Goal: Task Accomplishment & Management: Use online tool/utility

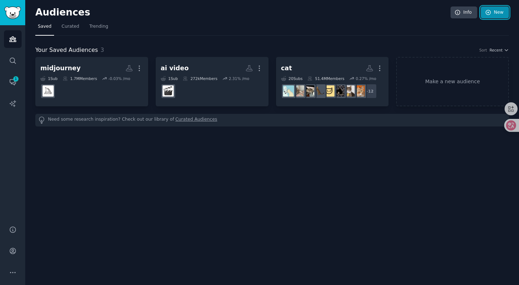
click at [497, 16] on link "New" at bounding box center [495, 12] width 28 height 12
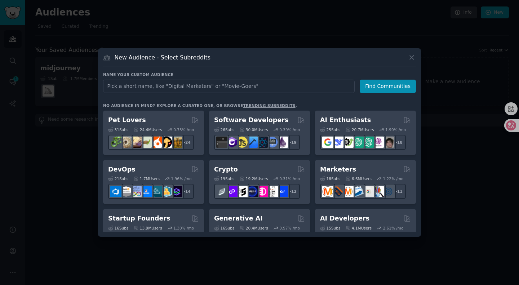
click at [179, 89] on input "text" at bounding box center [229, 86] width 252 height 13
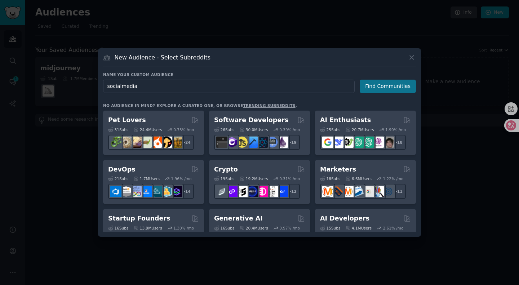
type input "socialmedia"
click at [378, 88] on button "Find Communities" at bounding box center [388, 86] width 56 height 13
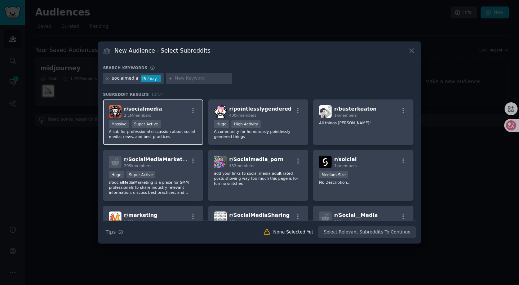
click at [169, 115] on div "r/ socialmedia 2.1M members" at bounding box center [153, 111] width 89 height 13
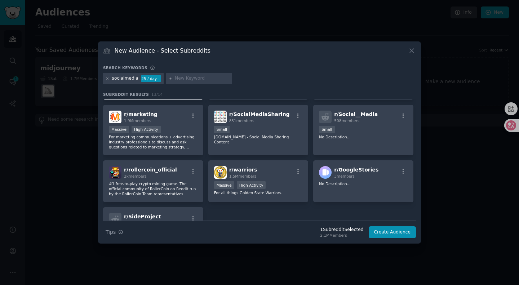
scroll to position [159, 0]
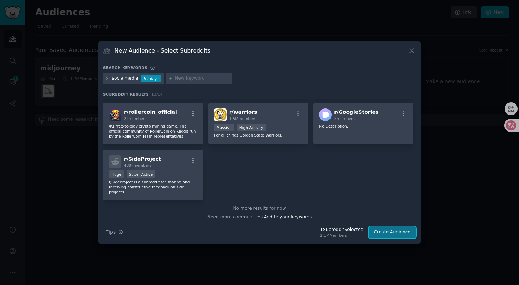
click at [385, 230] on button "Create Audience" at bounding box center [393, 233] width 48 height 12
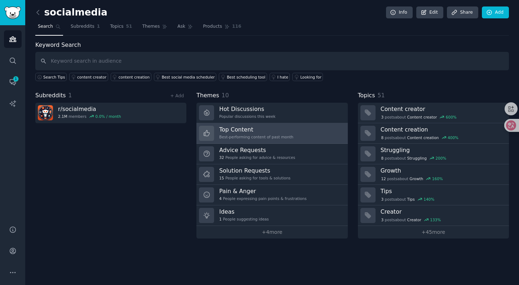
click at [249, 128] on h3 "Top Content" at bounding box center [256, 130] width 74 height 8
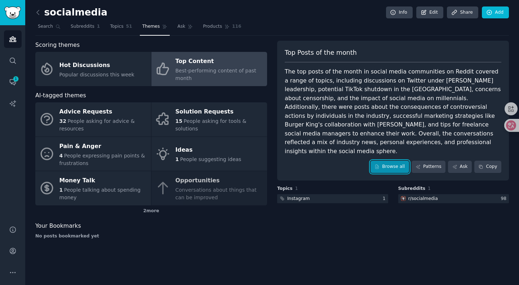
click at [390, 161] on link "Browse all" at bounding box center [390, 167] width 39 height 12
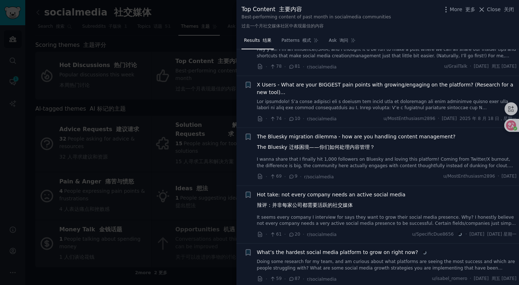
scroll to position [325, 0]
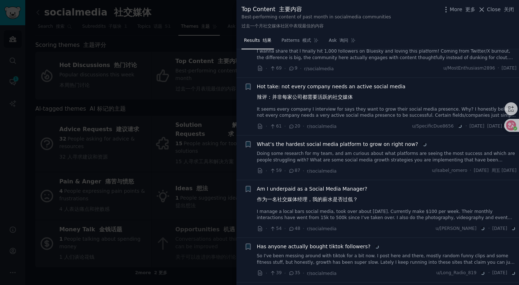
click at [172, 71] on div at bounding box center [259, 142] width 519 height 285
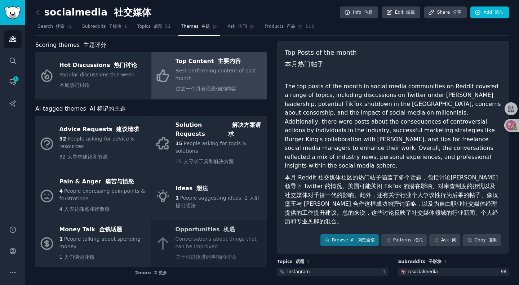
click at [208, 73] on span "Best-performing content of past month 过去一个月表现最佳的内容" at bounding box center [216, 80] width 81 height 24
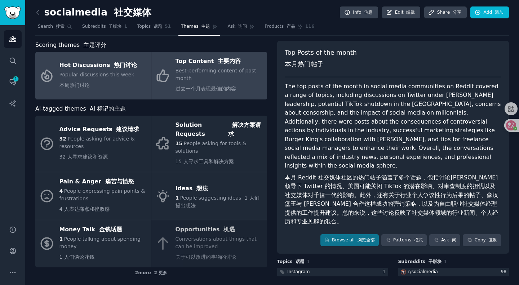
click at [94, 72] on span "Popular discussions this week 本周热门讨论" at bounding box center [97, 80] width 75 height 16
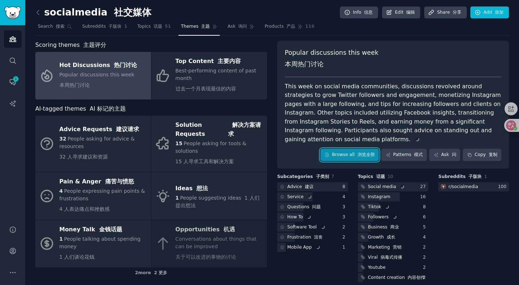
click at [365, 155] on font "浏览全部" at bounding box center [366, 154] width 17 height 5
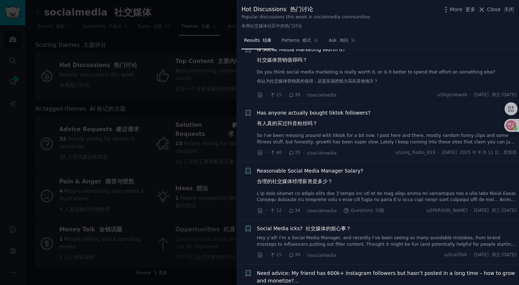
scroll to position [252, 0]
